Goal: Check status: Check status

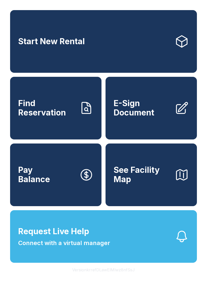
click at [40, 125] on link "Find Reservation" at bounding box center [56, 108] width 92 height 63
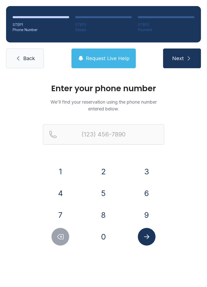
click at [60, 195] on button "4" at bounding box center [61, 194] width 18 height 18
click at [152, 178] on button "3" at bounding box center [147, 172] width 18 height 18
click at [53, 196] on button "4" at bounding box center [61, 194] width 18 height 18
click at [100, 167] on button "2" at bounding box center [104, 172] width 18 height 18
click at [102, 236] on button "0" at bounding box center [104, 237] width 18 height 18
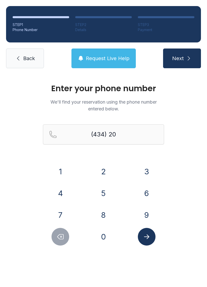
click at [102, 174] on button "2" at bounding box center [104, 172] width 18 height 18
click at [141, 190] on button "6" at bounding box center [147, 194] width 18 height 18
click at [107, 195] on button "5" at bounding box center [104, 194] width 18 height 18
click at [103, 191] on button "5" at bounding box center [104, 194] width 18 height 18
click at [55, 186] on button "4" at bounding box center [61, 194] width 18 height 18
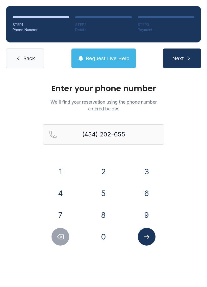
type input "[PHONE_NUMBER]"
click at [148, 238] on icon "Submit lookup form" at bounding box center [146, 237] width 5 height 5
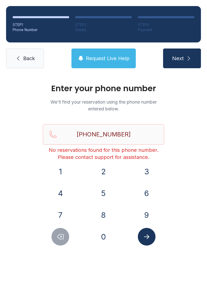
click at [191, 56] on icon "submit" at bounding box center [189, 58] width 6 height 6
click at [28, 52] on link "Back" at bounding box center [25, 59] width 38 height 20
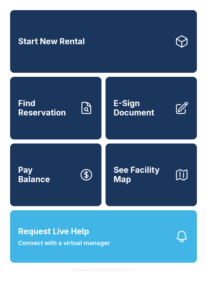
click at [152, 250] on button "Request Live Help Connect with a virtual manager" at bounding box center [103, 236] width 187 height 53
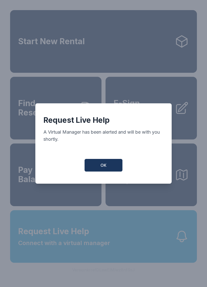
click at [114, 165] on button "OK" at bounding box center [104, 165] width 38 height 13
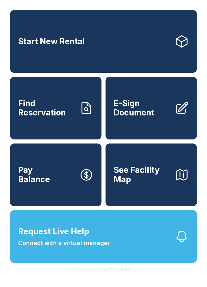
click at [151, 260] on button "Request Live Help Connect with a virtual manager" at bounding box center [103, 236] width 187 height 53
